Goal: Information Seeking & Learning: Learn about a topic

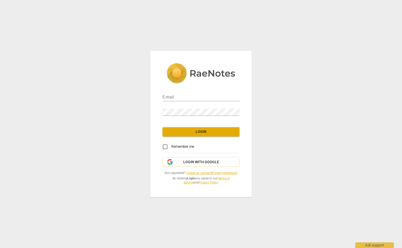
click at [175, 93] on div "E-mail" at bounding box center [201, 96] width 77 height 12
type input "[EMAIL_ADDRESS][DOMAIN_NAME]"
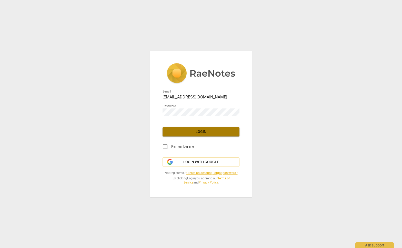
click at [187, 130] on span "Login" at bounding box center [201, 131] width 69 height 5
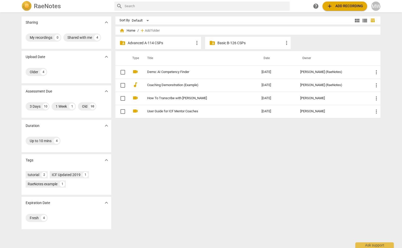
click at [165, 44] on p "Advanced A-114 CSPs" at bounding box center [161, 42] width 66 height 5
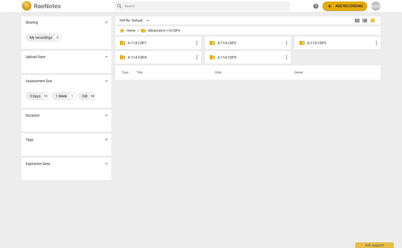
click at [314, 44] on p "A-114 CSP3" at bounding box center [341, 42] width 66 height 5
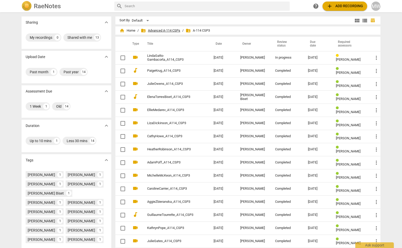
click at [161, 31] on span "folder_shared Advanced A-114 CSPs" at bounding box center [161, 30] width 40 height 5
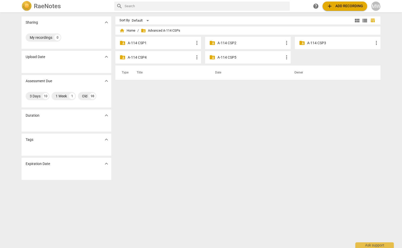
click at [238, 43] on p "A-114 CSP2" at bounding box center [251, 42] width 66 height 5
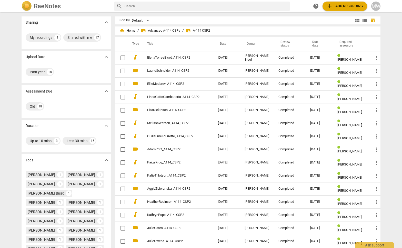
click at [176, 30] on span "folder_shared Advanced A-114 CSPs" at bounding box center [161, 30] width 40 height 5
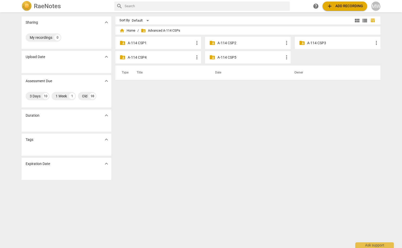
click at [324, 42] on p "A-114 CSP3" at bounding box center [341, 42] width 66 height 5
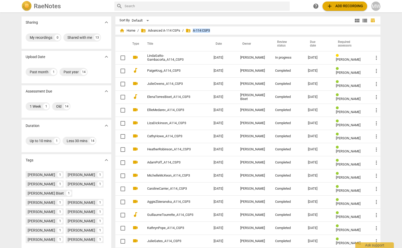
drag, startPoint x: 215, startPoint y: 29, endPoint x: 193, endPoint y: 31, distance: 21.6
click at [193, 31] on div "home Home / folder_shared Advanced A-114 CSPs / folder_shared A-114 CSP3" at bounding box center [248, 30] width 257 height 8
copy span "A-114 CSP3"
click at [168, 30] on span "folder_shared Advanced A-114 CSPs" at bounding box center [161, 30] width 40 height 5
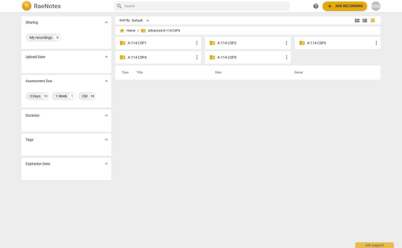
click at [165, 58] on p "A-114 CSP4" at bounding box center [161, 57] width 66 height 5
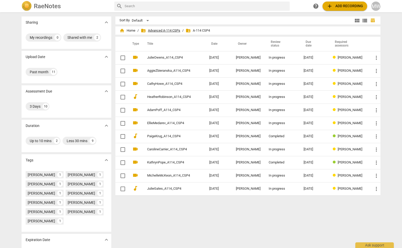
click at [171, 30] on span "folder_shared Advanced A-114 CSPs" at bounding box center [161, 30] width 40 height 5
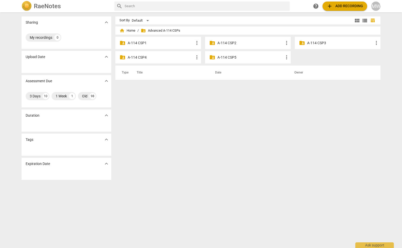
click at [315, 41] on p "A-114 CSP3" at bounding box center [341, 42] width 66 height 5
